Goal: Transaction & Acquisition: Purchase product/service

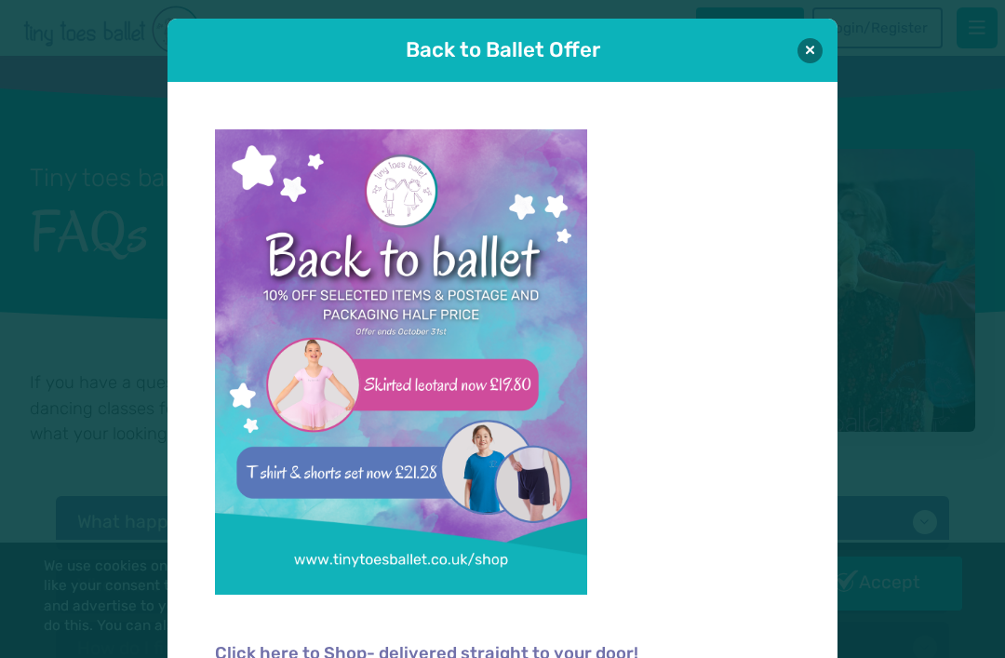
click at [812, 54] on button at bounding box center [810, 50] width 25 height 25
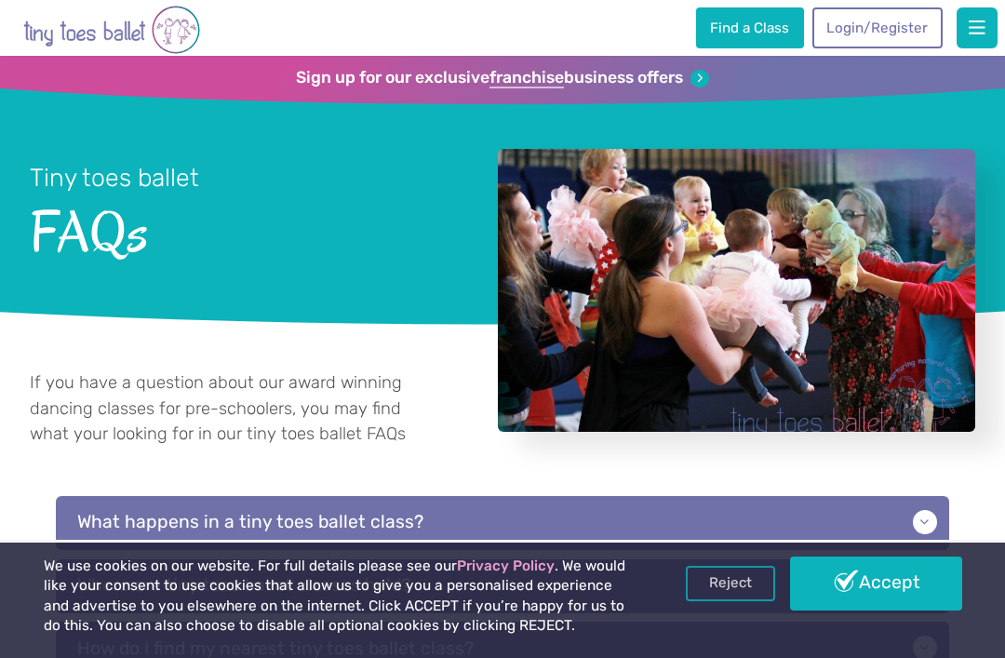
click at [983, 21] on span "button" at bounding box center [977, 28] width 17 height 19
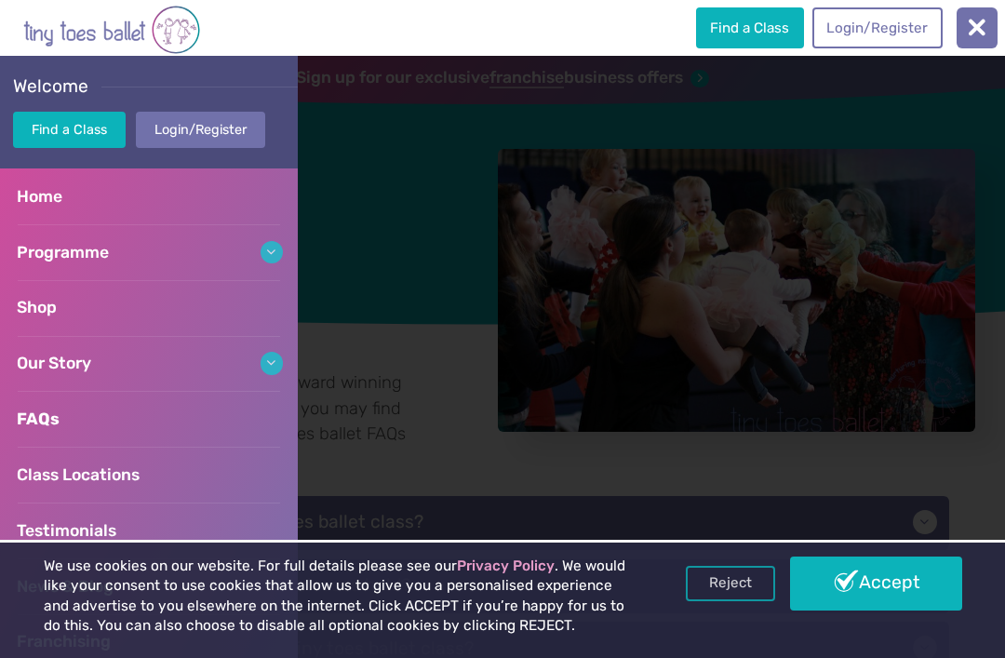
click at [216, 310] on link "Shop" at bounding box center [149, 308] width 298 height 56
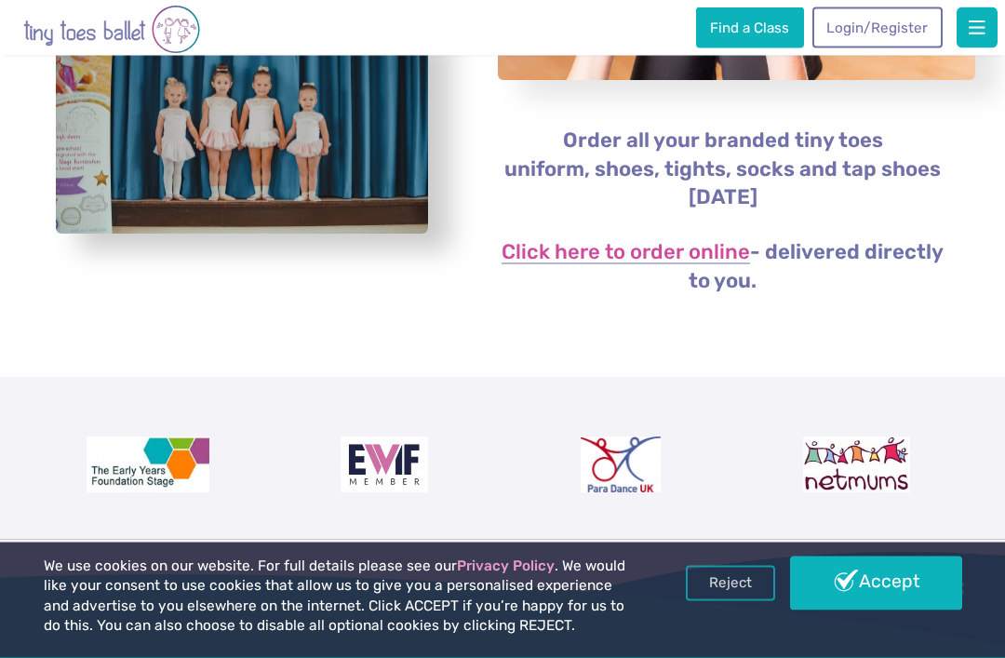
scroll to position [255, 0]
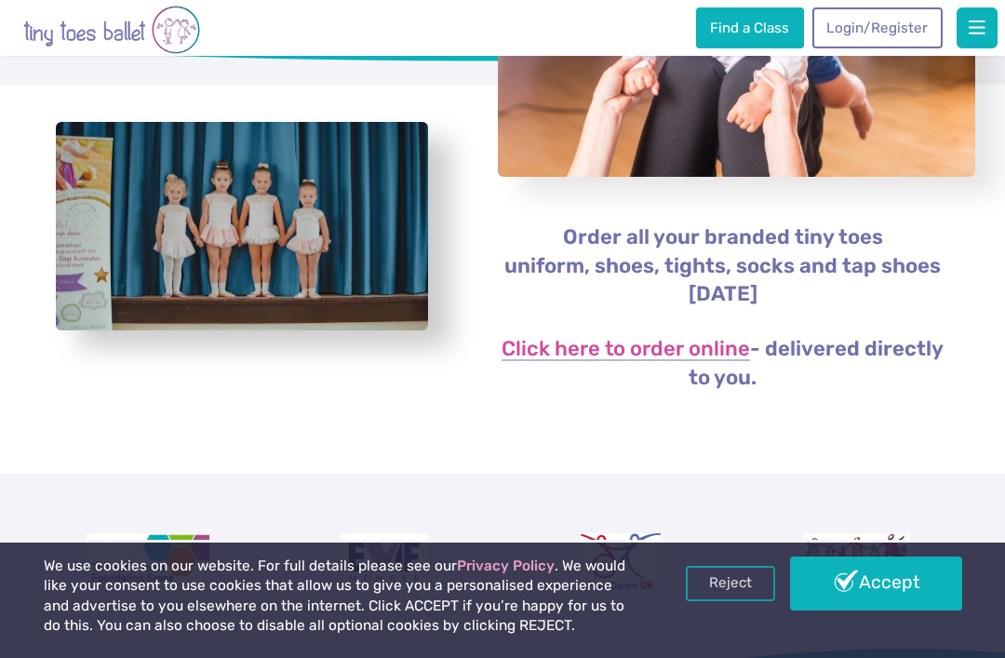
click at [908, 611] on link "Accept" at bounding box center [875, 584] width 171 height 54
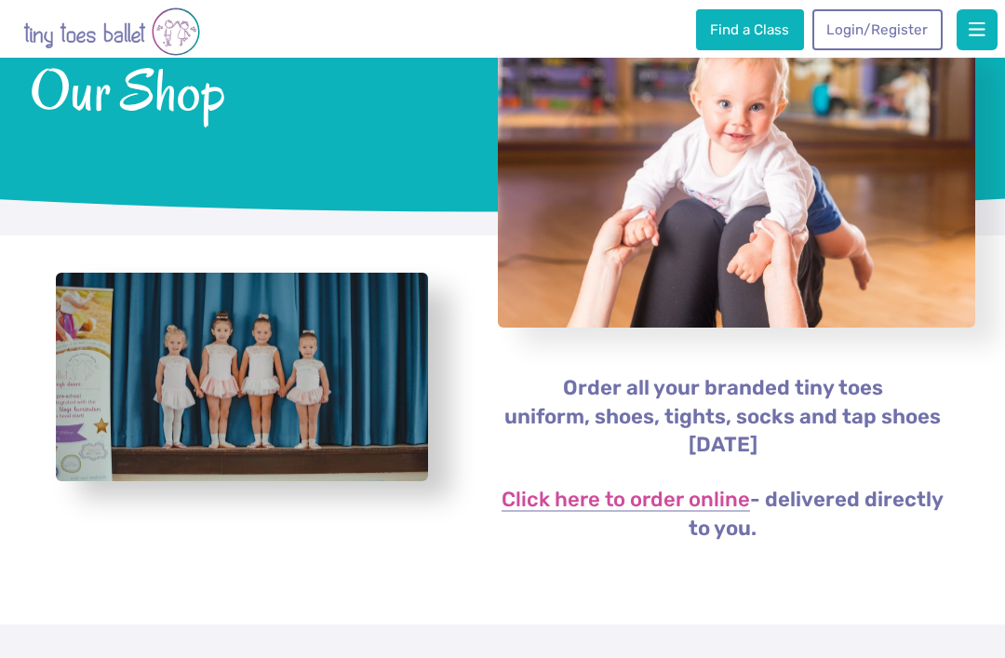
click at [719, 494] on link "Click here to order online" at bounding box center [626, 499] width 249 height 22
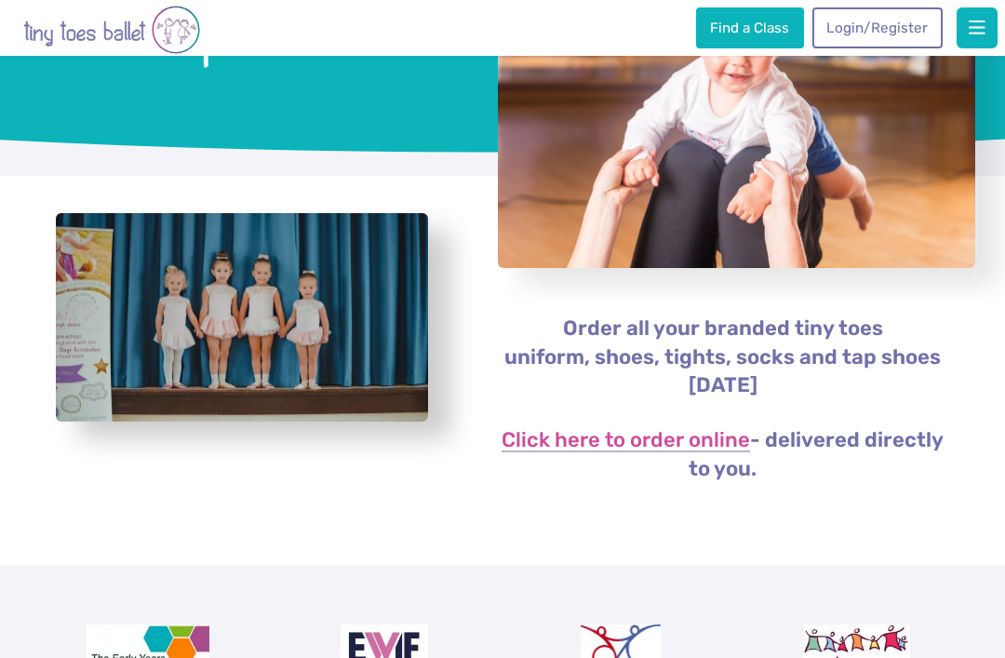
click at [703, 437] on link "Click here to order online" at bounding box center [626, 441] width 249 height 22
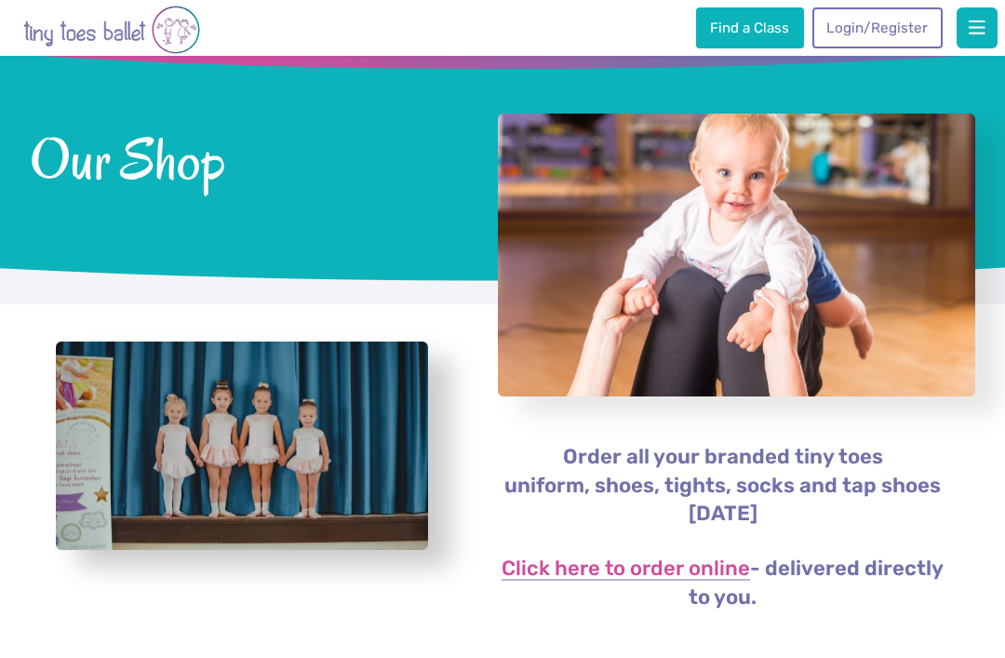
click at [688, 558] on link "Click here to order online" at bounding box center [626, 569] width 249 height 22
